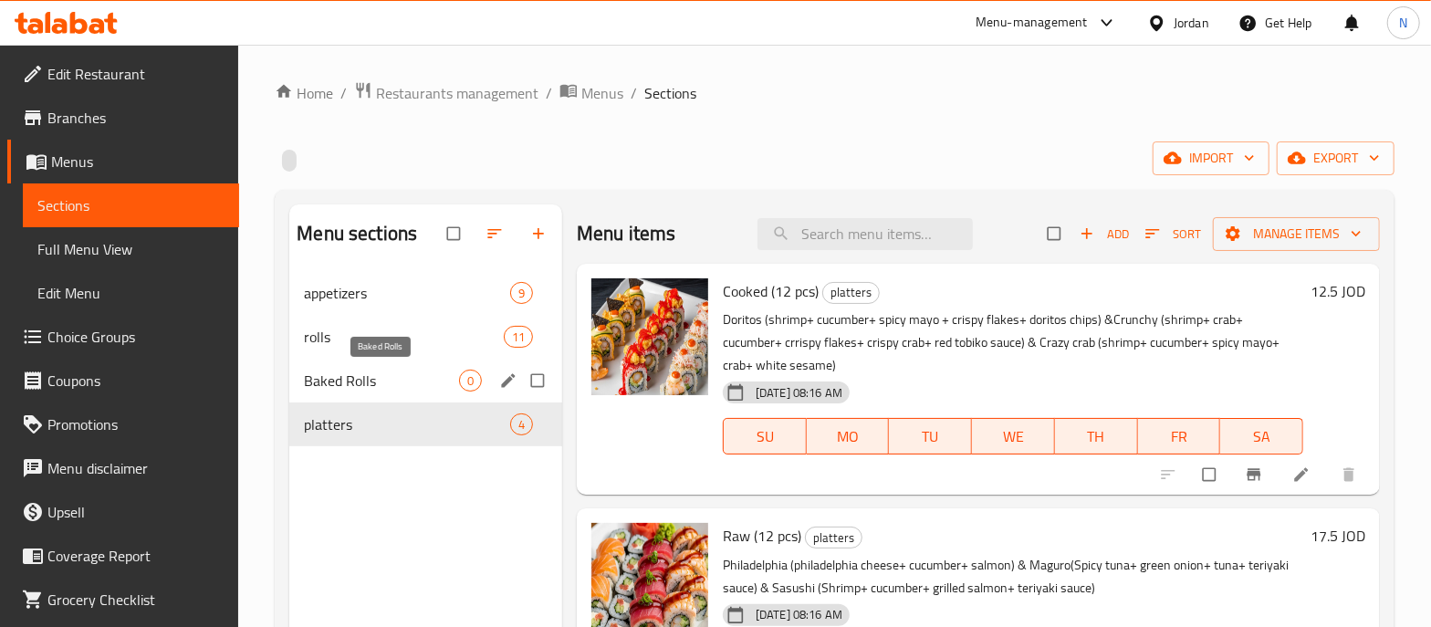
click at [383, 381] on span "Baked Rolls" at bounding box center [381, 381] width 155 height 22
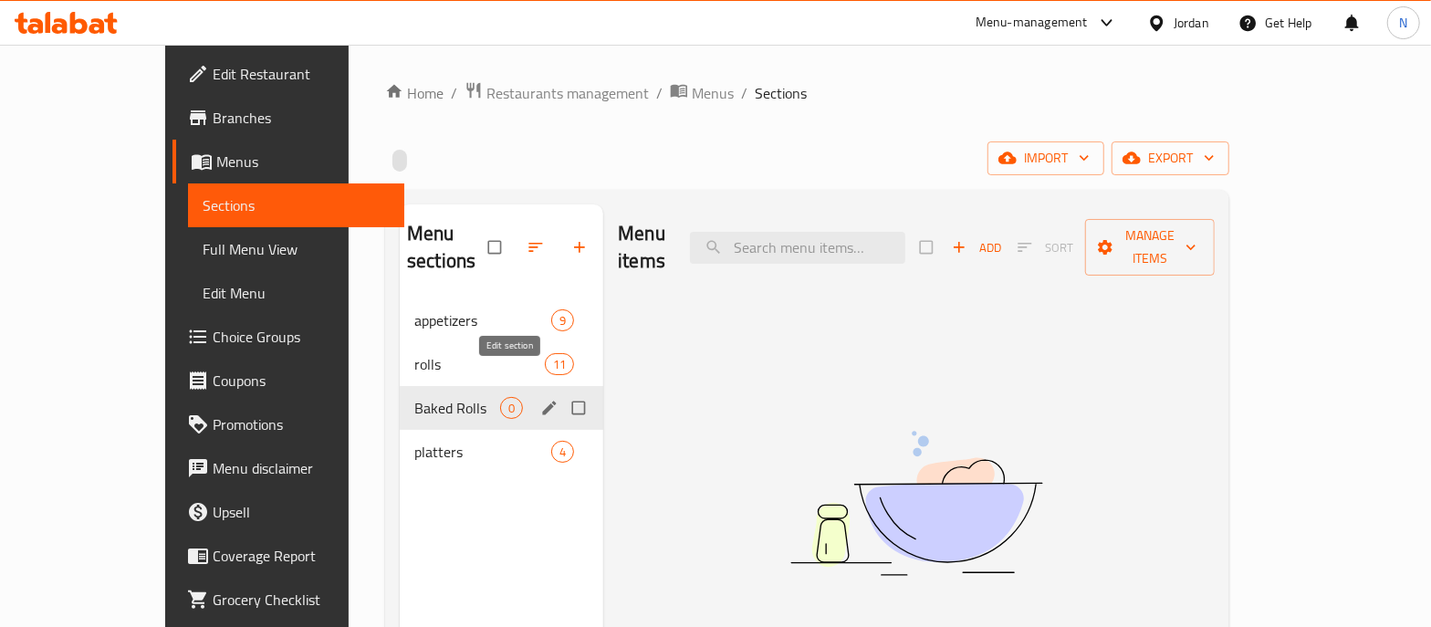
click at [540, 399] on icon "edit" at bounding box center [549, 408] width 18 height 18
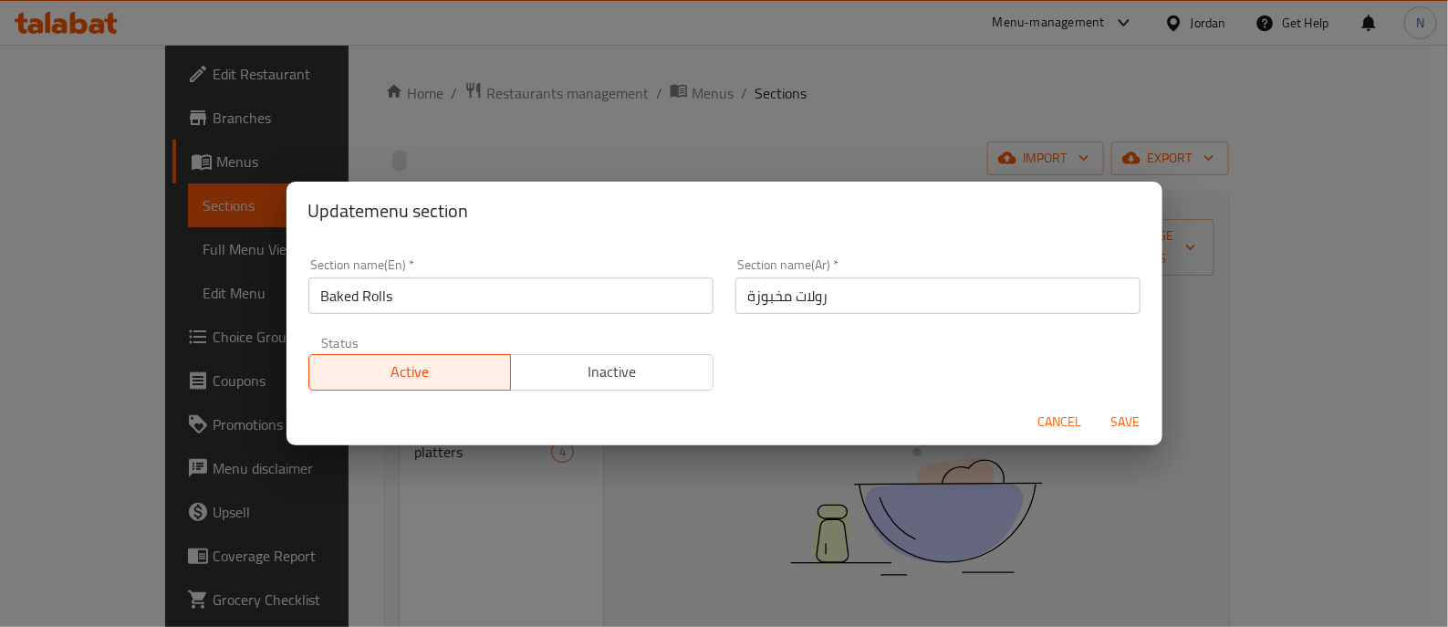
click at [1063, 422] on span "Cancel" at bounding box center [1060, 422] width 44 height 23
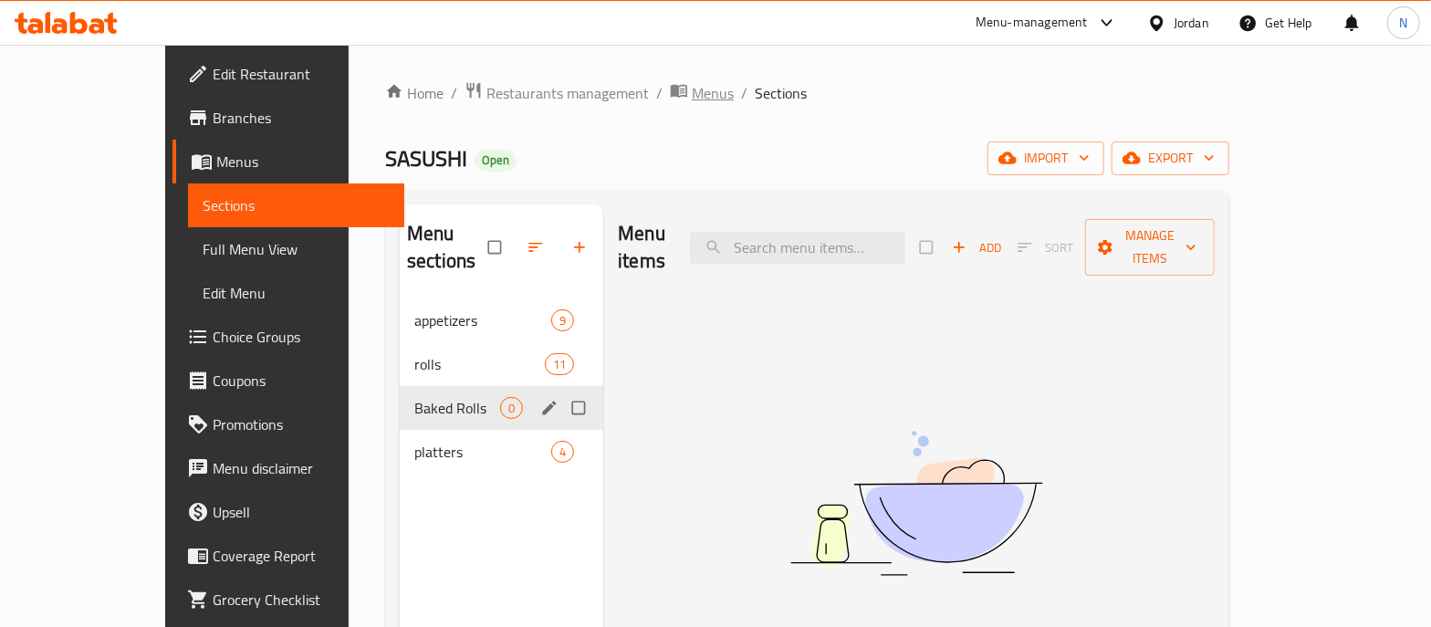
click at [692, 84] on span "Menus" at bounding box center [713, 93] width 42 height 22
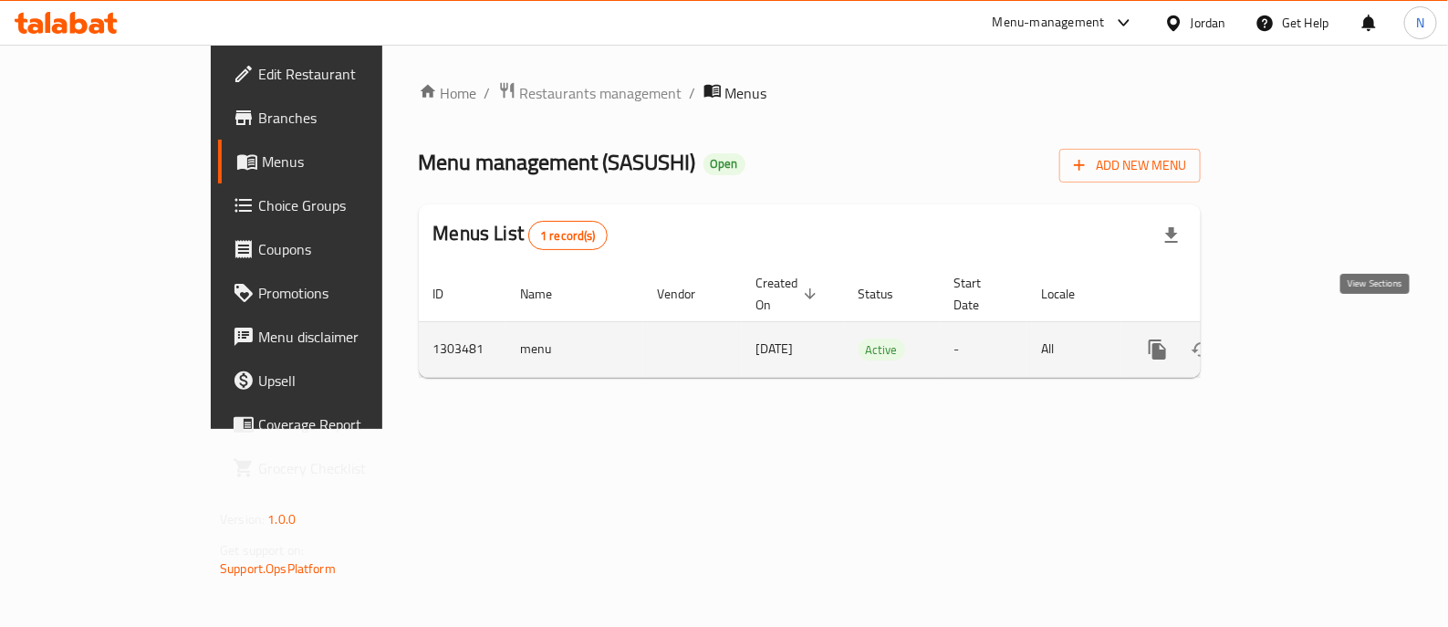
click at [1300, 339] on icon "enhanced table" at bounding box center [1289, 350] width 22 height 22
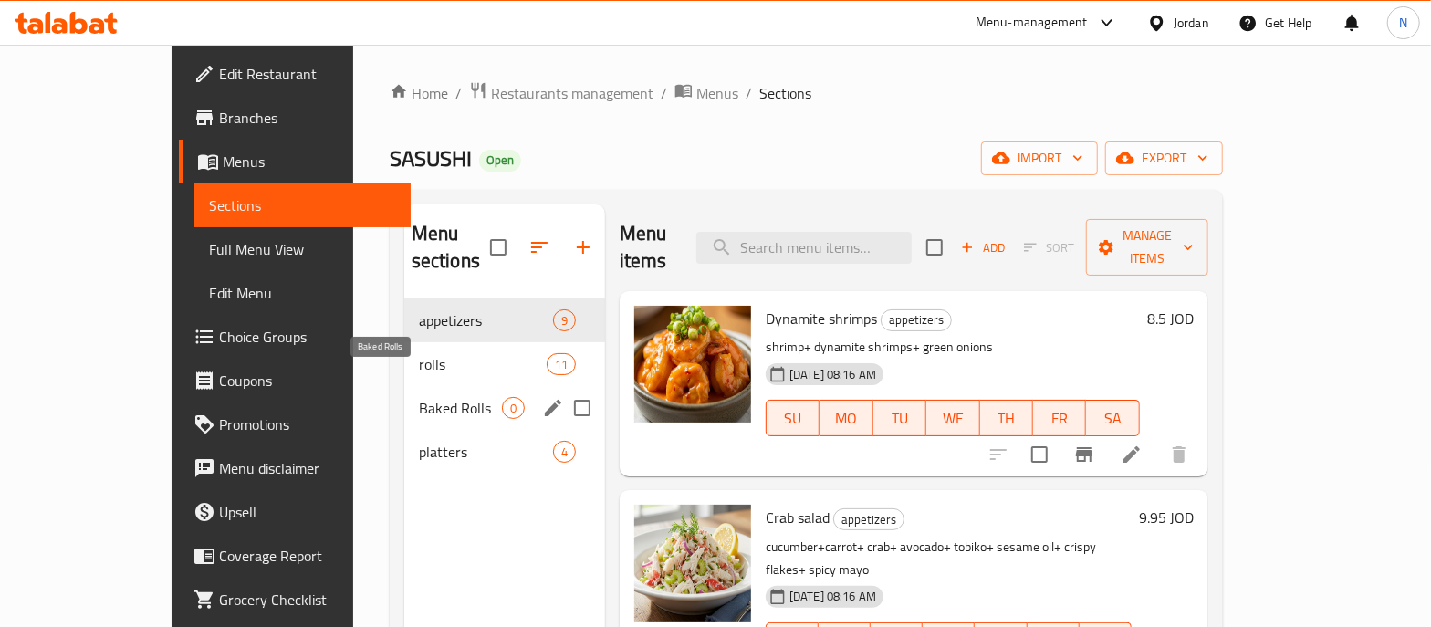
click at [419, 397] on span "Baked Rolls" at bounding box center [460, 408] width 83 height 22
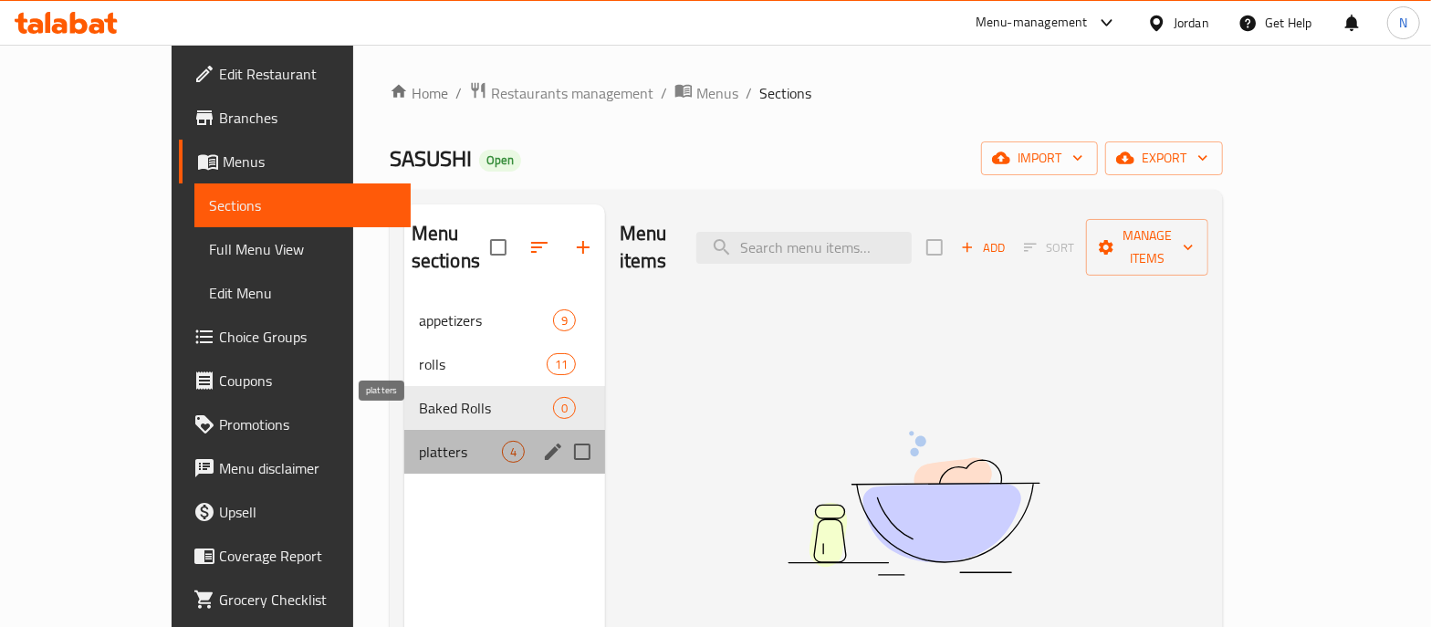
click at [419, 441] on span "platters" at bounding box center [460, 452] width 83 height 22
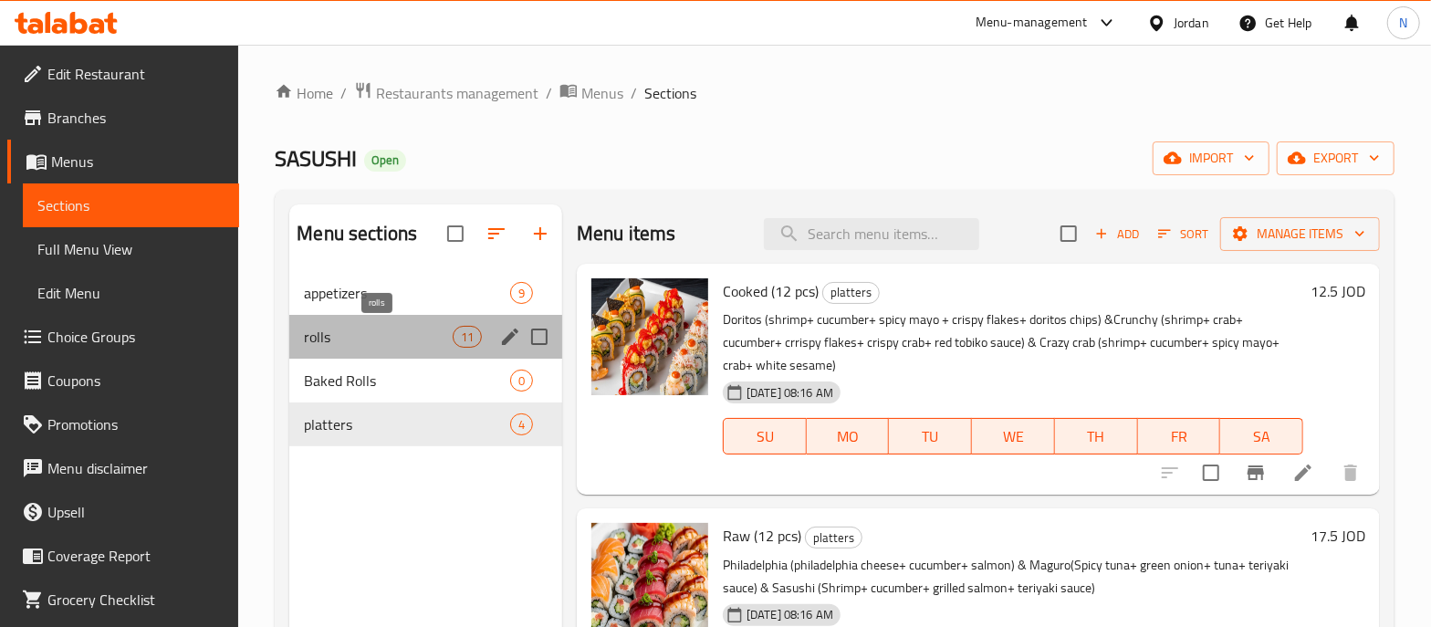
click at [355, 326] on span "rolls" at bounding box center [378, 337] width 148 height 22
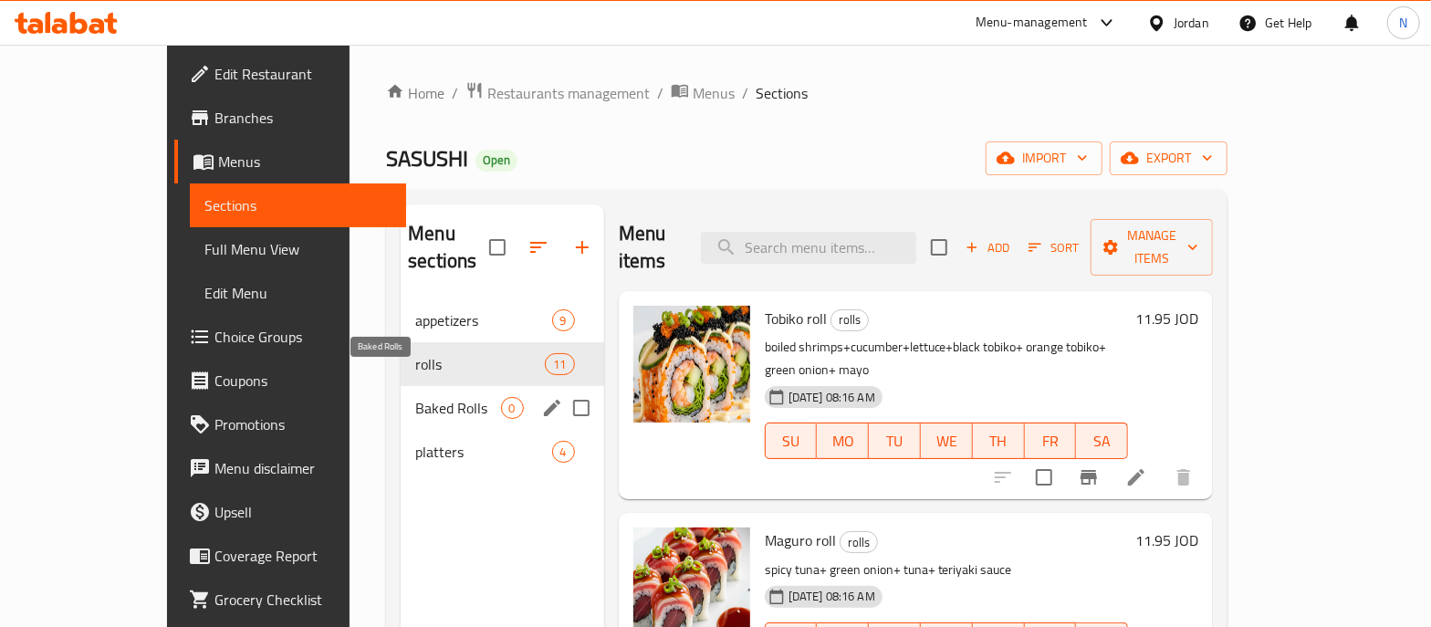
click at [415, 397] on span "Baked Rolls" at bounding box center [457, 408] width 85 height 22
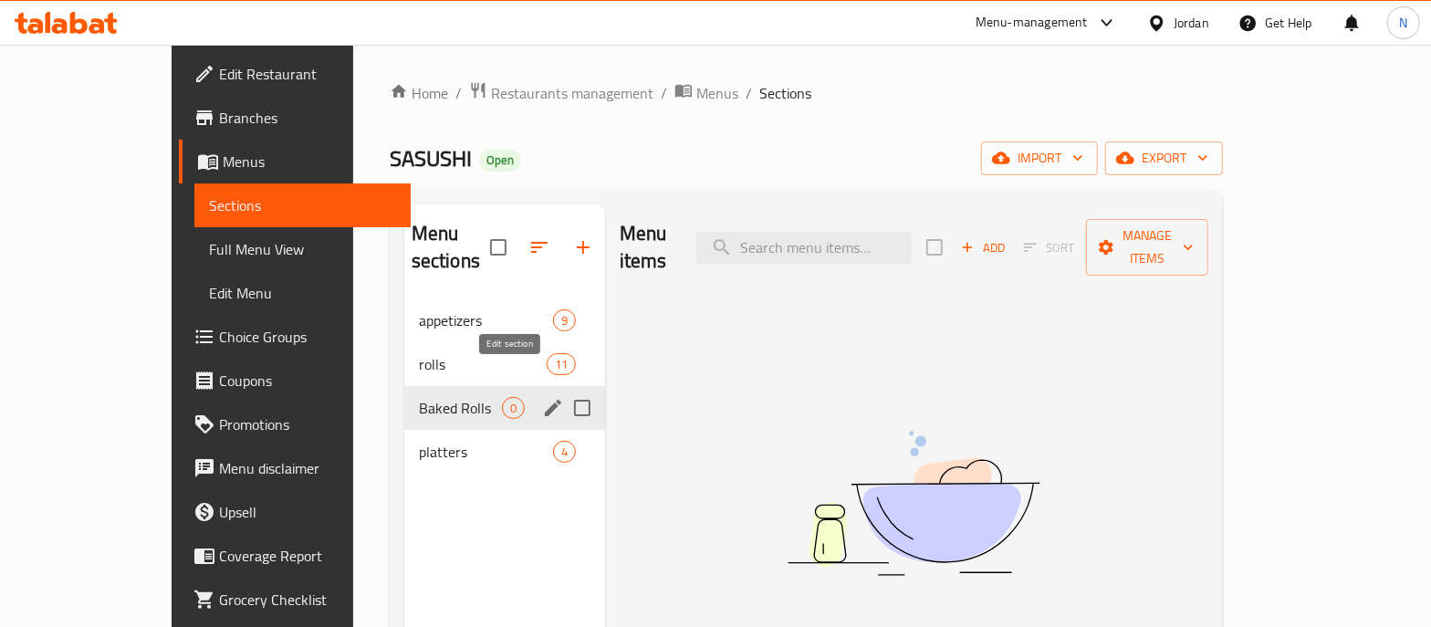
click at [542, 397] on icon "edit" at bounding box center [553, 408] width 22 height 22
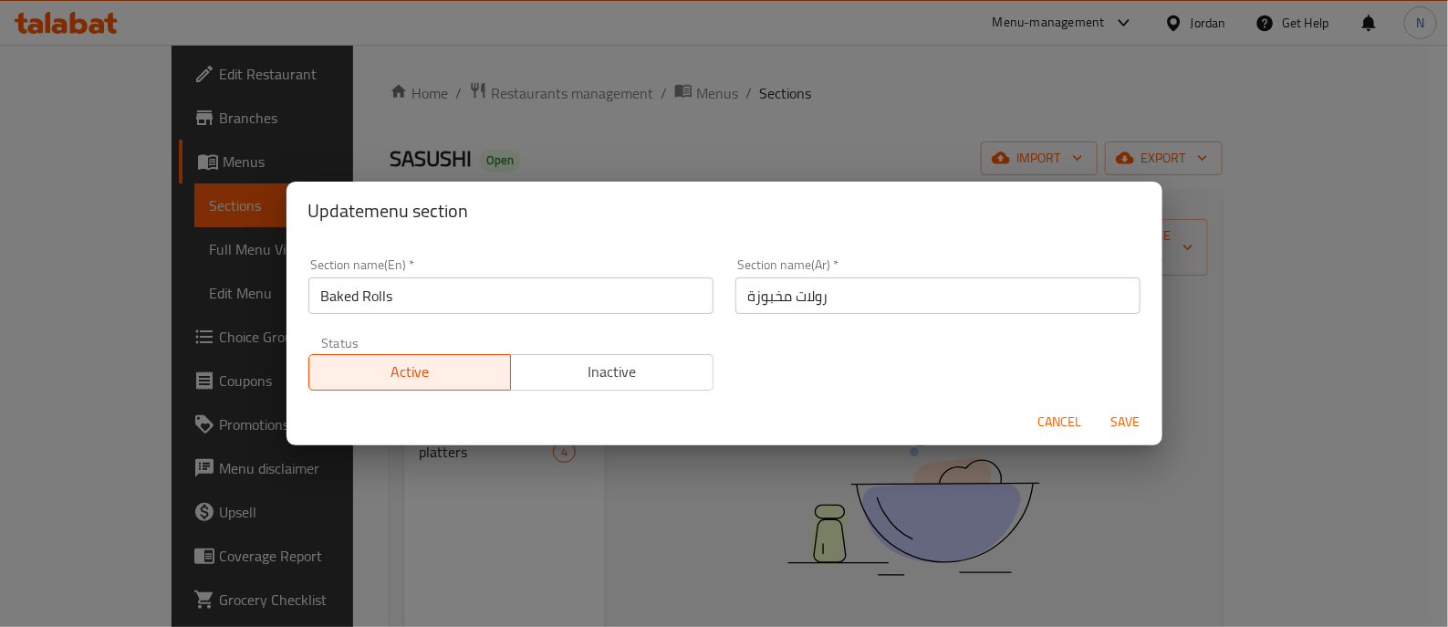
click at [638, 358] on button "Inactive" at bounding box center [611, 372] width 203 height 37
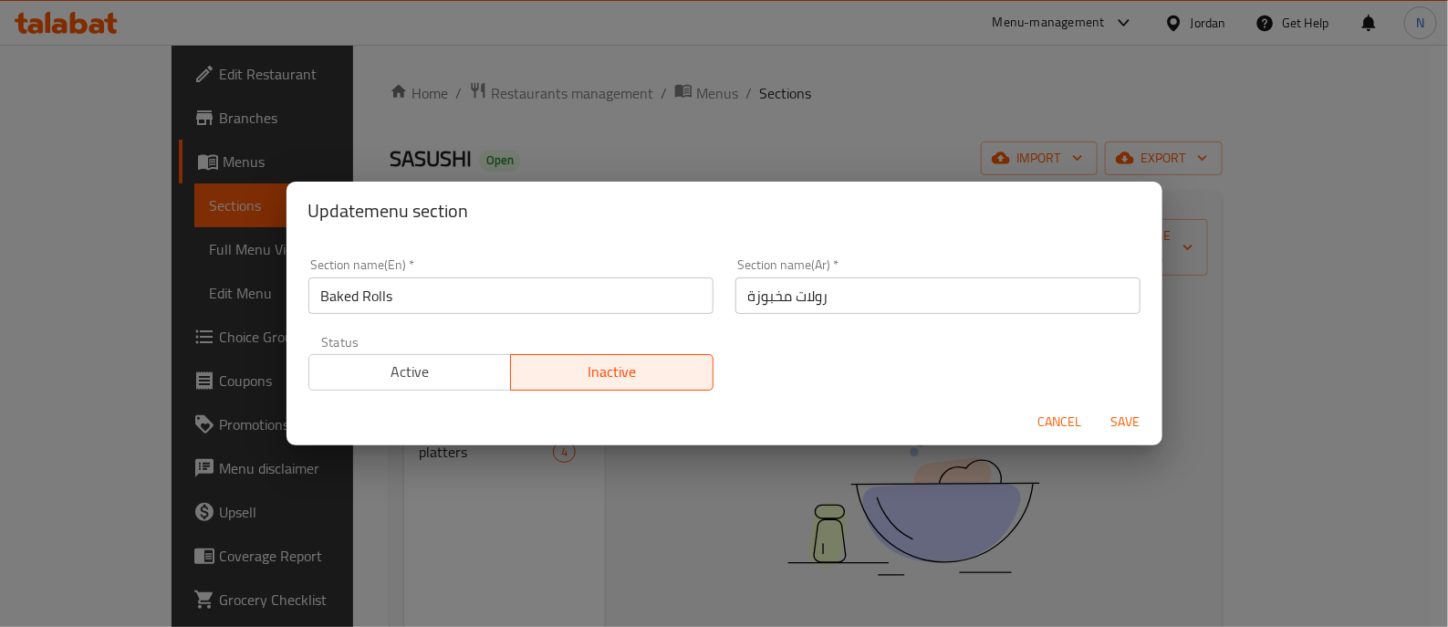
click at [1116, 413] on span "Save" at bounding box center [1126, 422] width 44 height 23
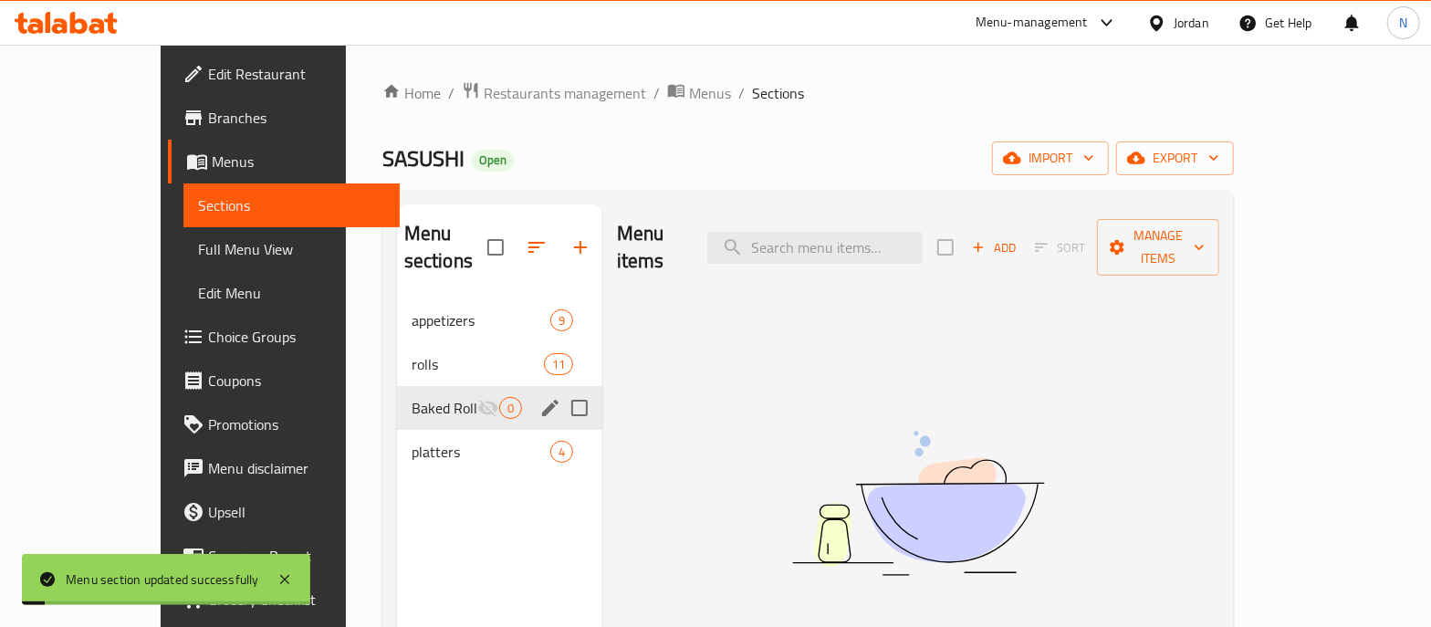
click at [539, 397] on icon "edit" at bounding box center [550, 408] width 22 height 22
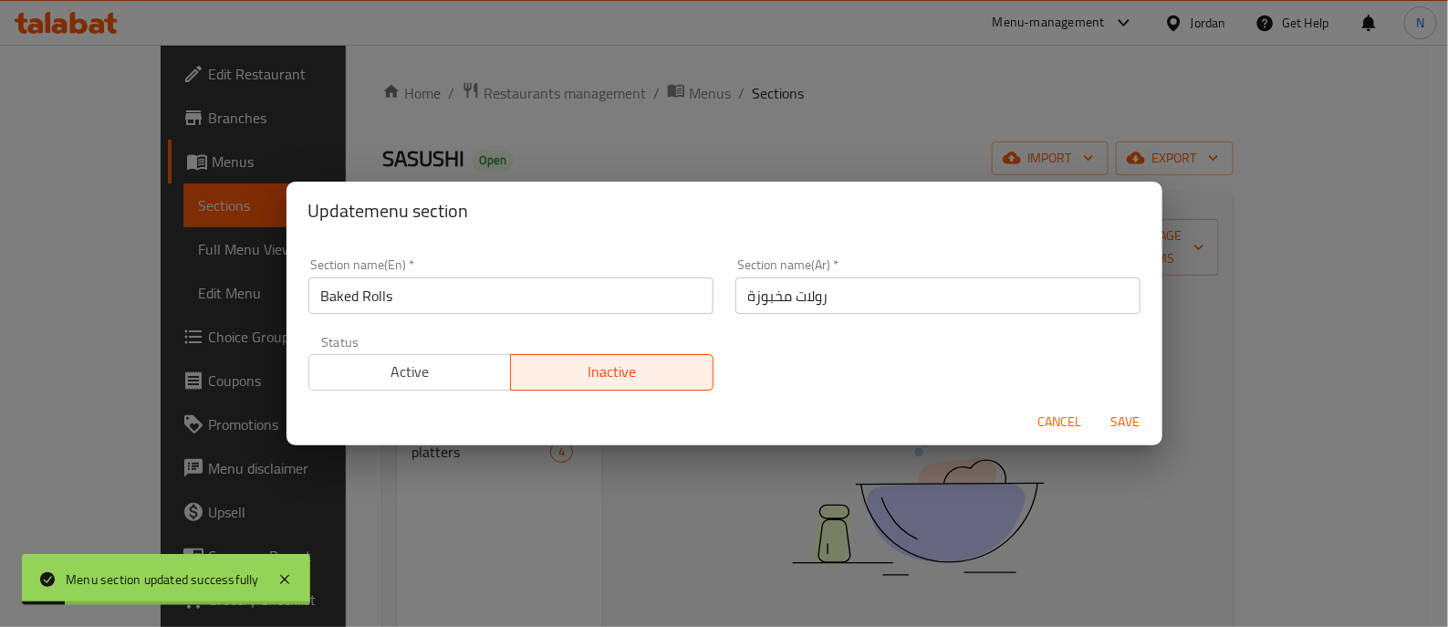
click at [438, 344] on div "Active Inactive" at bounding box center [510, 363] width 405 height 55
click at [443, 371] on span "Active" at bounding box center [411, 372] width 188 height 26
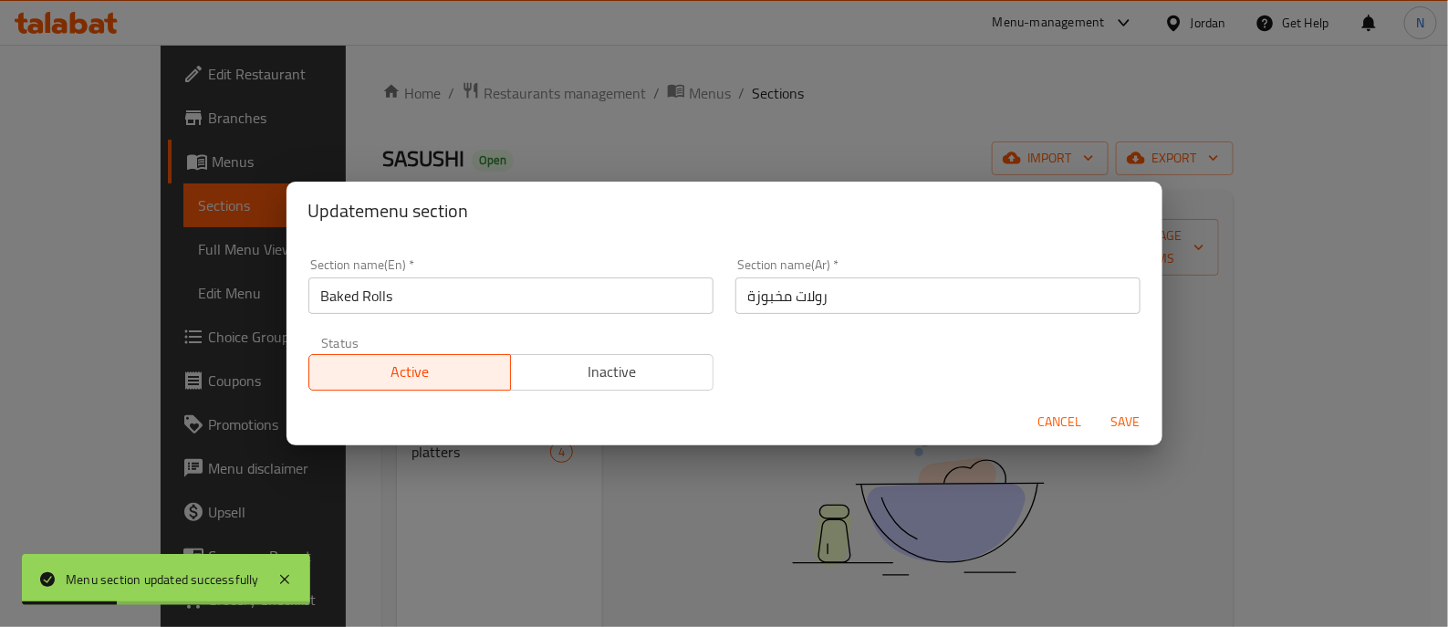
click at [1135, 417] on span "Save" at bounding box center [1126, 422] width 44 height 23
